Goal: Task Accomplishment & Management: Use online tool/utility

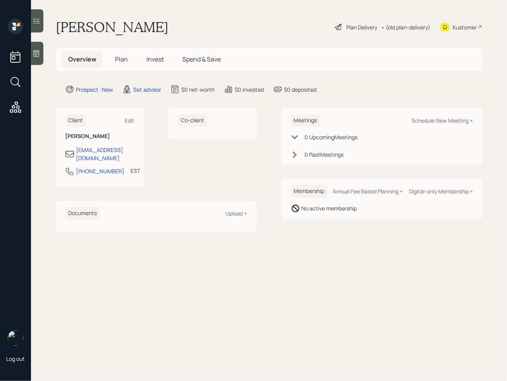
drag, startPoint x: 26, startPoint y: 61, endPoint x: 31, endPoint y: 57, distance: 6.4
click at [28, 59] on div "Log out" at bounding box center [15, 190] width 31 height 381
click at [33, 57] on div at bounding box center [37, 53] width 12 height 23
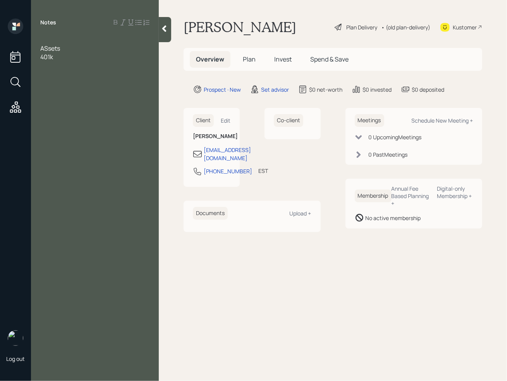
click at [47, 51] on span "ASsets" at bounding box center [50, 48] width 20 height 9
click at [75, 48] on div "Assets" at bounding box center [94, 48] width 109 height 9
click at [58, 46] on span "Assets" at bounding box center [49, 48] width 19 height 9
click at [51, 54] on div at bounding box center [94, 57] width 109 height 9
click at [59, 61] on div at bounding box center [94, 65] width 109 height 9
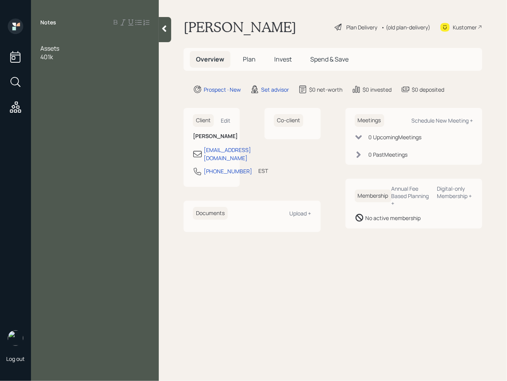
click at [59, 61] on div at bounding box center [94, 65] width 109 height 9
click at [55, 62] on span "Saviings" at bounding box center [52, 65] width 24 height 9
click at [46, 41] on div at bounding box center [94, 40] width 109 height 9
click at [83, 70] on div "Savings" at bounding box center [94, 74] width 109 height 9
click at [75, 64] on div "401k" at bounding box center [94, 65] width 109 height 9
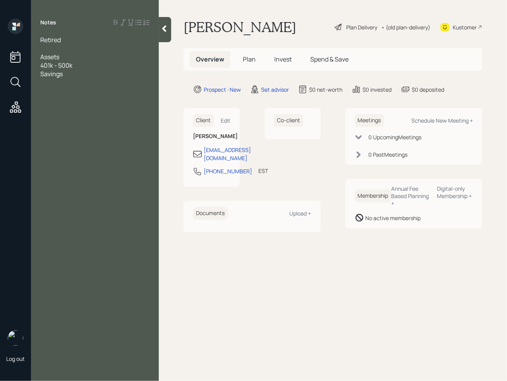
click at [71, 75] on div "Savings" at bounding box center [94, 74] width 109 height 9
click at [76, 71] on div "Savings -" at bounding box center [94, 74] width 109 height 9
click at [46, 82] on div at bounding box center [94, 82] width 109 height 9
click at [84, 98] on span "wants to move some of savings into an investment saccoutn" at bounding box center [95, 95] width 110 height 17
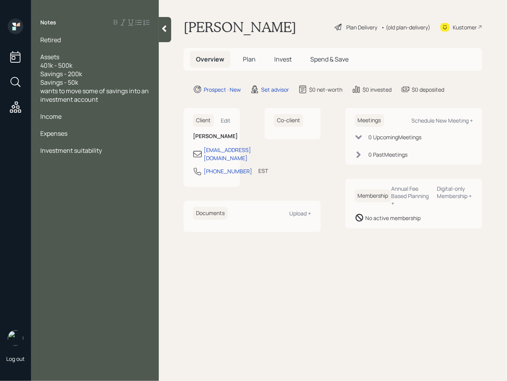
click at [49, 124] on div at bounding box center [94, 125] width 109 height 9
click at [67, 118] on div "Income" at bounding box center [94, 116] width 109 height 9
click at [58, 125] on div "SS" at bounding box center [94, 125] width 109 height 9
click at [125, 134] on div "pension - 2600 a month" at bounding box center [94, 133] width 109 height 9
click at [53, 156] on div at bounding box center [94, 159] width 109 height 9
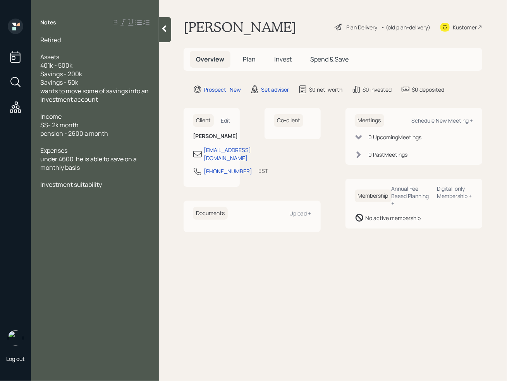
click at [51, 48] on div at bounding box center [94, 48] width 109 height 9
click at [110, 188] on div "Investment suitability" at bounding box center [94, 184] width 109 height 9
click at [51, 41] on span "Retired" at bounding box center [50, 40] width 21 height 9
click at [51, 43] on span "Retired" at bounding box center [50, 40] width 21 height 9
click at [46, 46] on div at bounding box center [94, 48] width 109 height 9
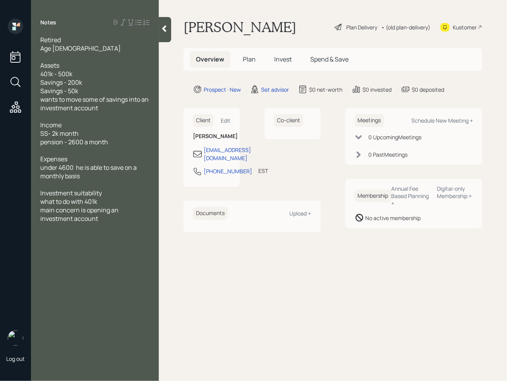
click at [111, 217] on div "main concern is opening an investment account" at bounding box center [94, 214] width 109 height 17
click at [209, 294] on main "[PERSON_NAME] Plan Delivery • (old plan-delivery) Kustomer Overview Plan Invest…" at bounding box center [333, 190] width 348 height 381
click at [449, 120] on div "Schedule New Meeting +" at bounding box center [442, 120] width 62 height 7
select select "round-[PERSON_NAME]"
